Goal: Information Seeking & Learning: Find specific fact

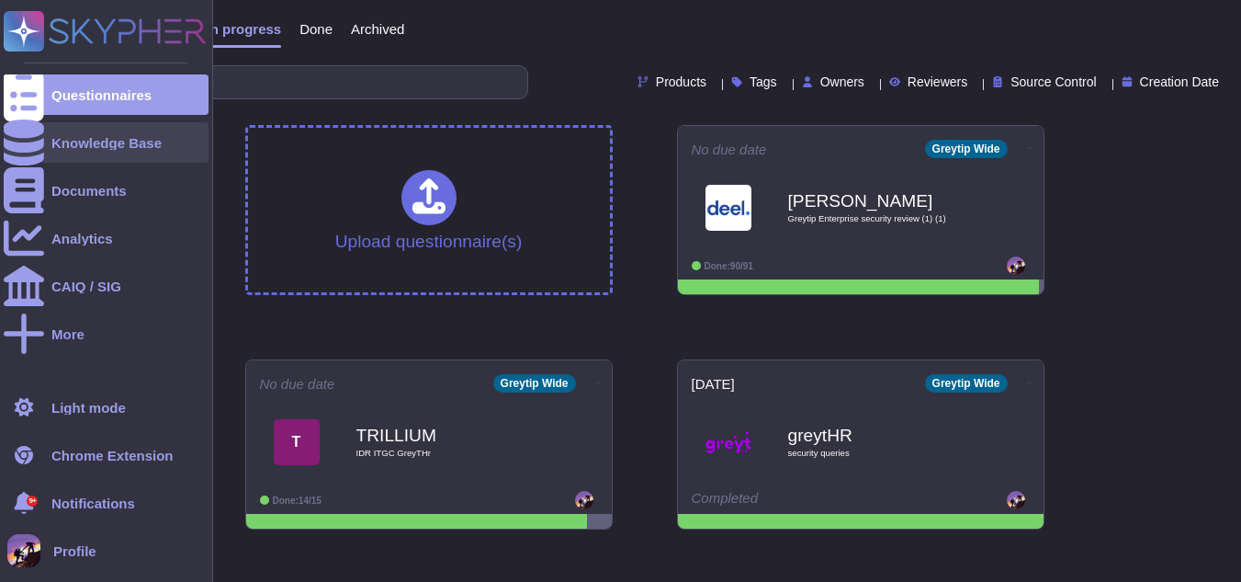
click at [62, 131] on div "Knowledge Base" at bounding box center [106, 142] width 205 height 40
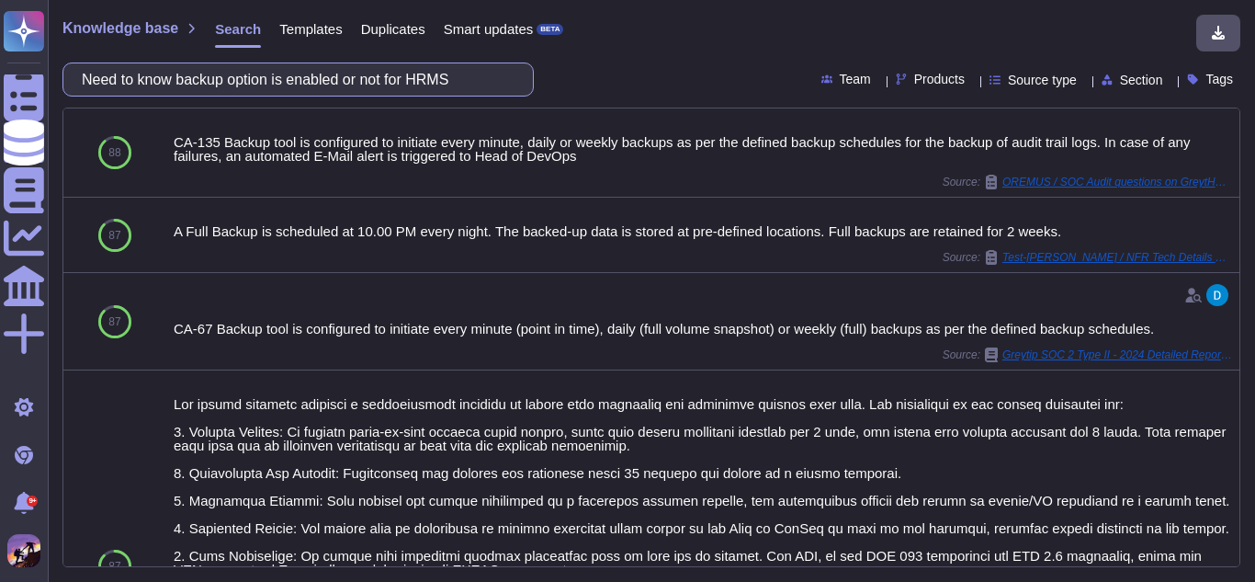
click at [476, 72] on input "Need to know backup option is enabled or not for HRMS" at bounding box center [294, 79] width 442 height 32
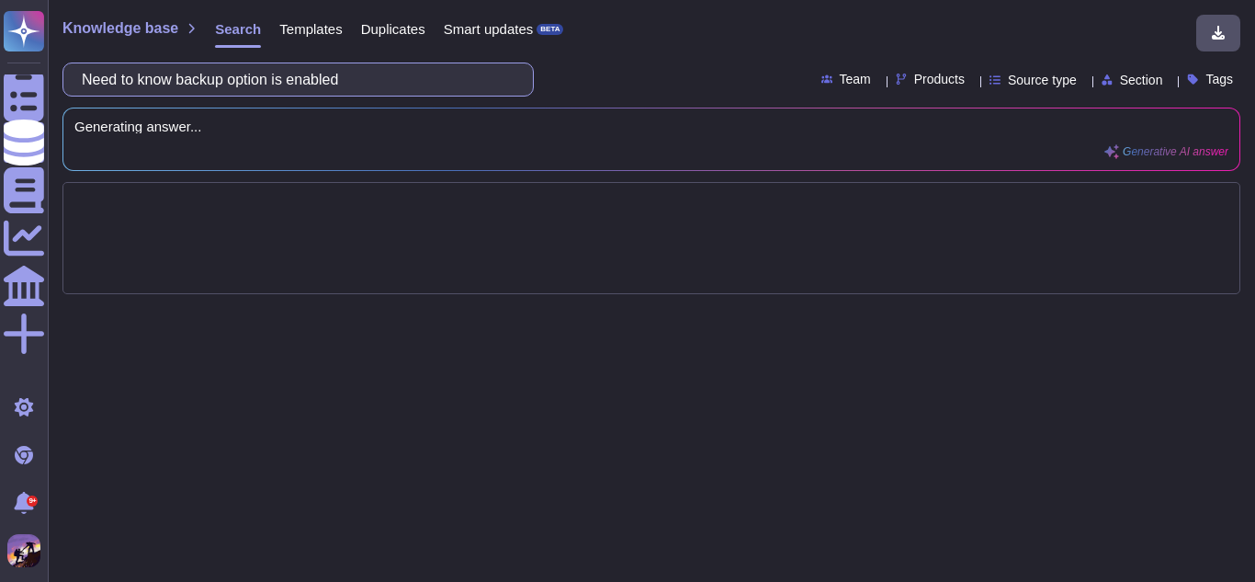
click at [194, 79] on input "Need to know backup option is enabled" at bounding box center [294, 79] width 442 height 32
click at [299, 82] on input "backup option is enabled" at bounding box center [294, 79] width 442 height 32
type input "backup option is enabled or not"
